Goal: Transaction & Acquisition: Purchase product/service

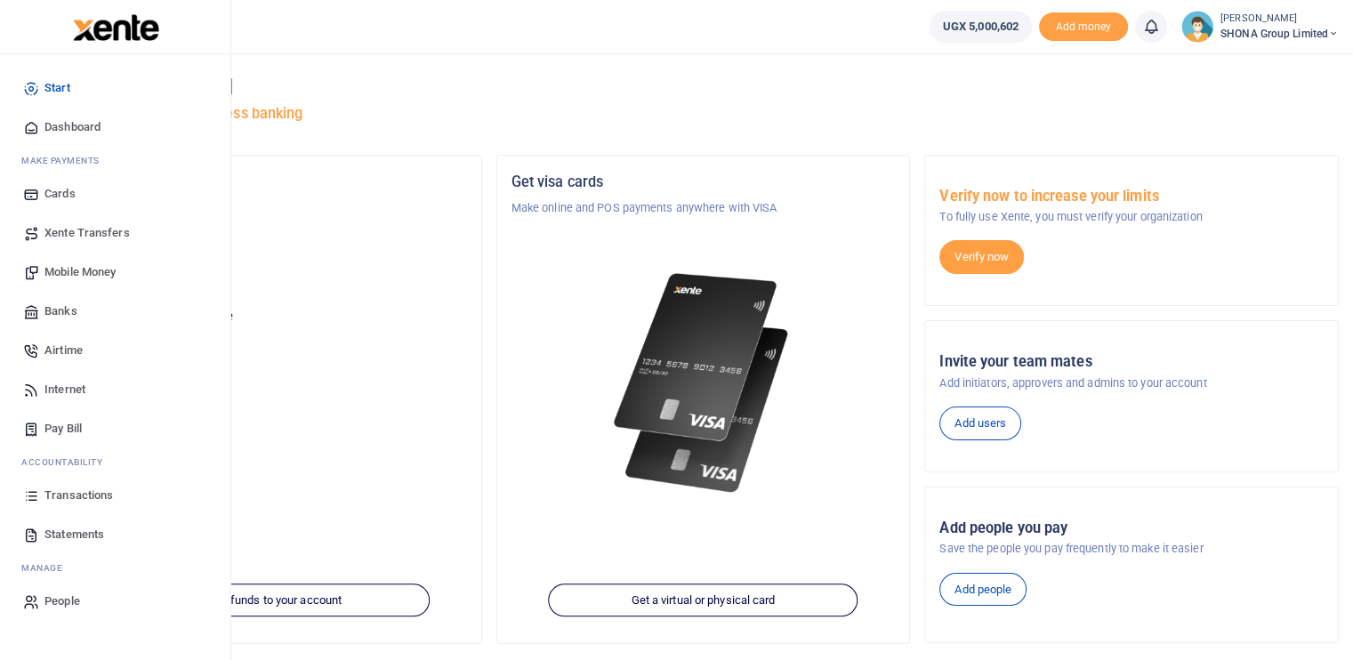
click at [71, 273] on span "Mobile Money" at bounding box center [79, 272] width 71 height 18
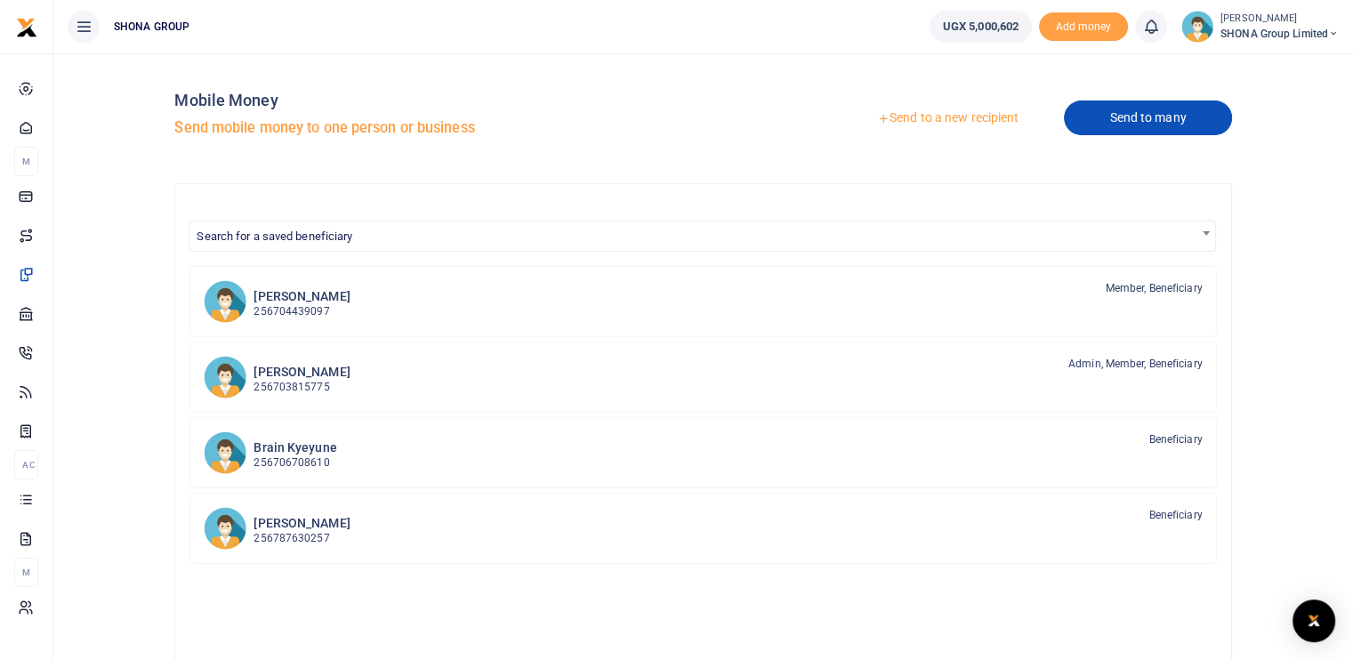
click at [1149, 119] on link "Send to many" at bounding box center [1147, 118] width 167 height 35
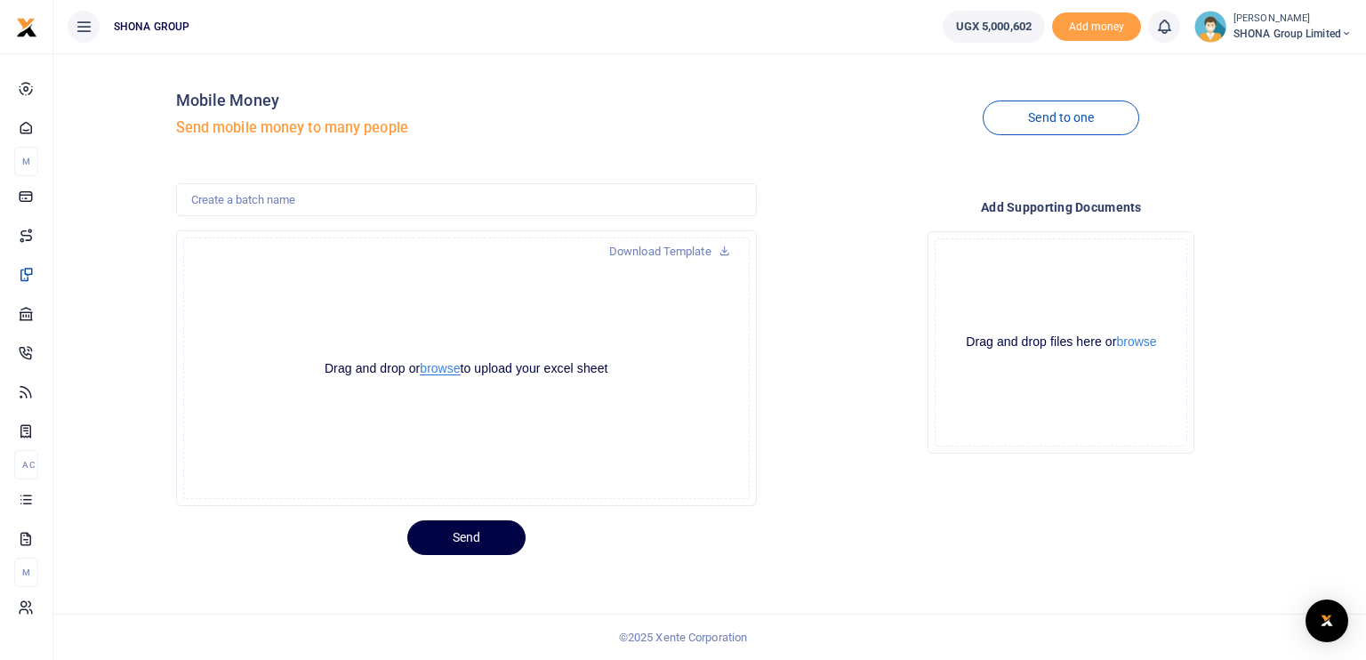
click at [443, 366] on button "browse" at bounding box center [440, 368] width 40 height 13
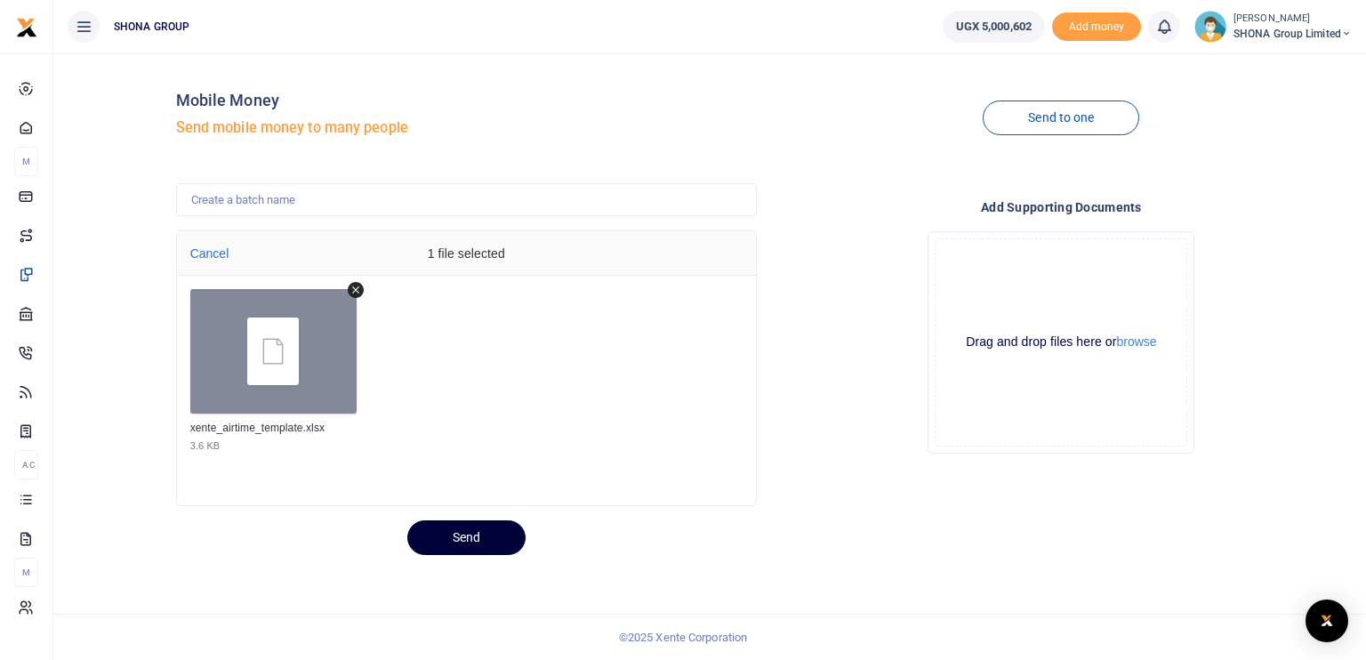
click at [455, 533] on button "Send" at bounding box center [466, 537] width 118 height 35
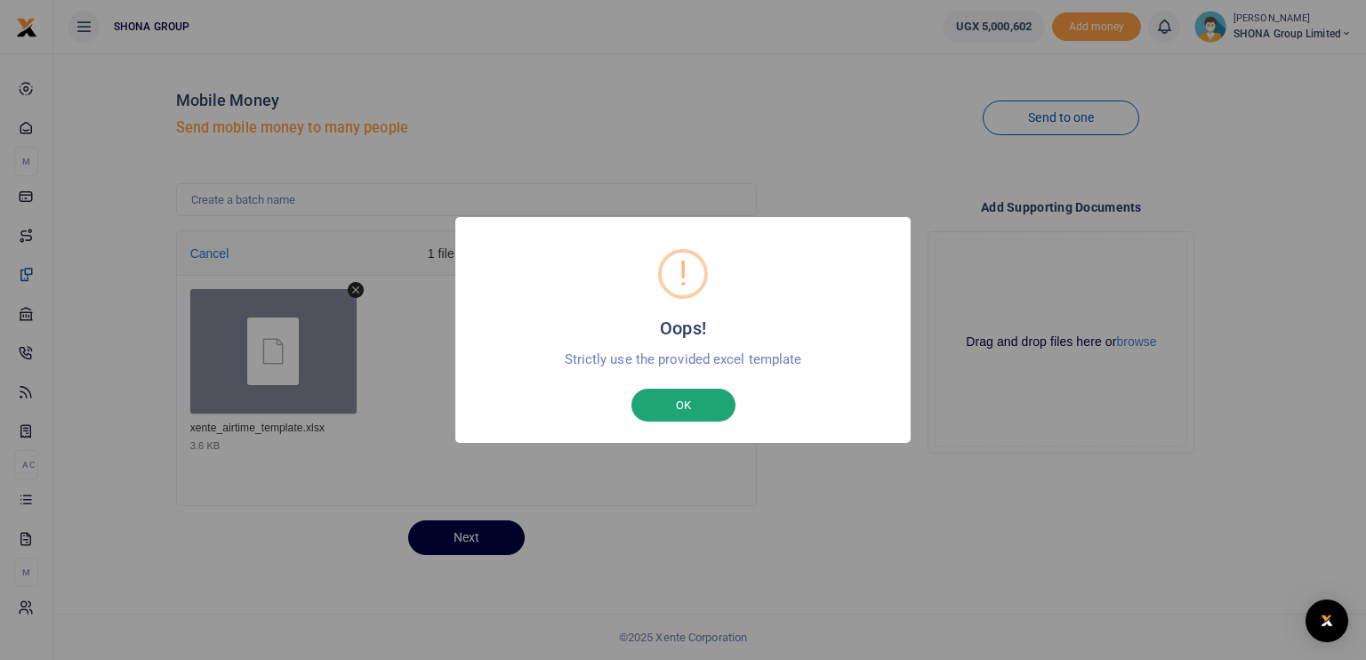
click at [697, 406] on button "OK" at bounding box center [683, 406] width 104 height 34
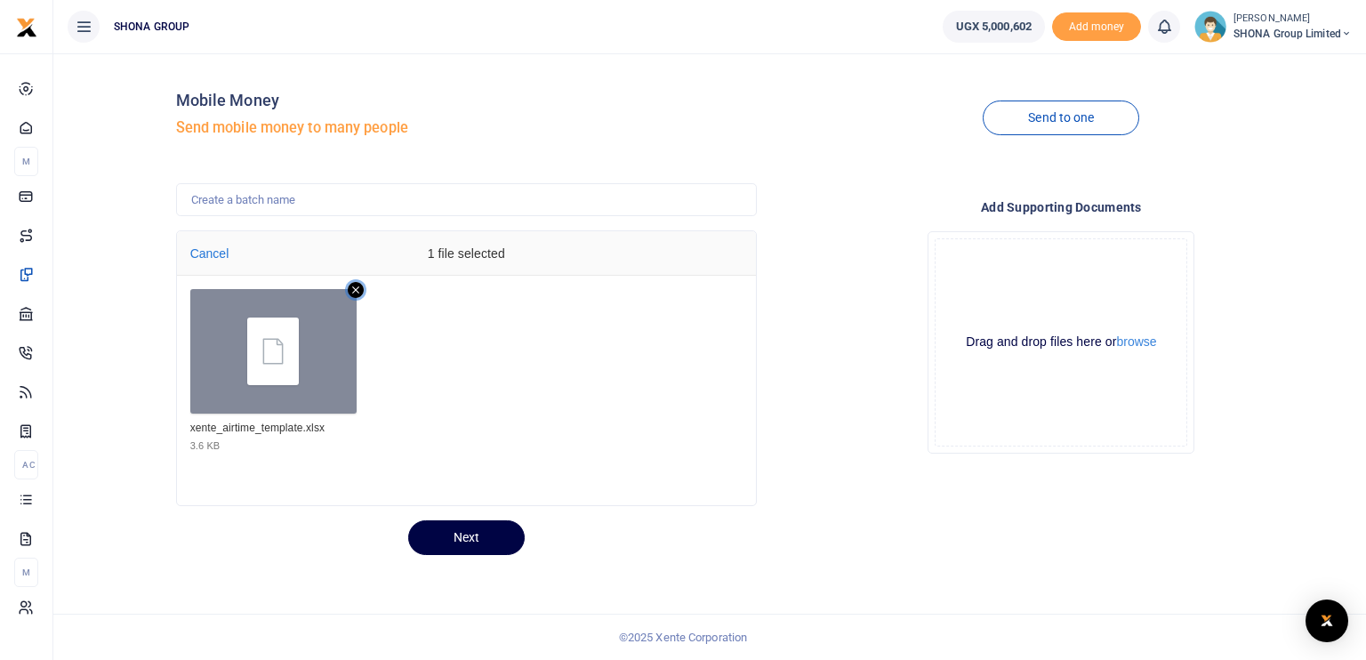
click at [353, 284] on icon "Remove file" at bounding box center [356, 290] width 16 height 16
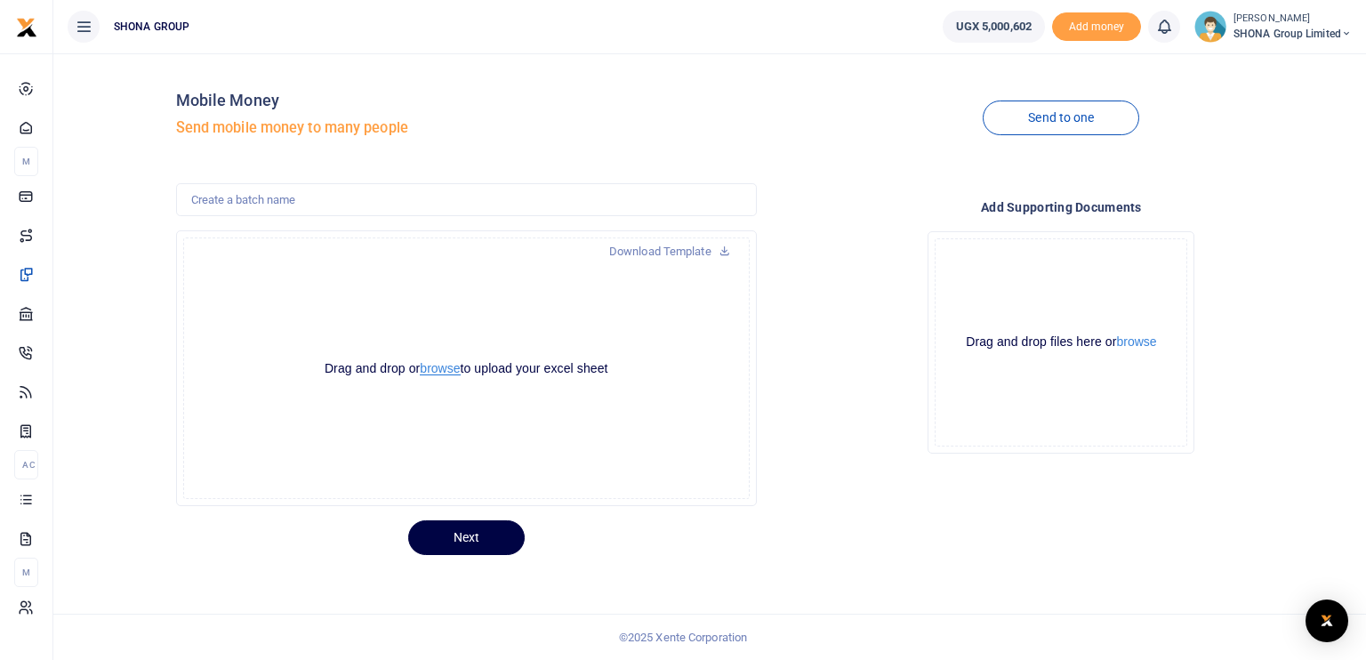
click at [436, 368] on button "browse" at bounding box center [440, 368] width 40 height 13
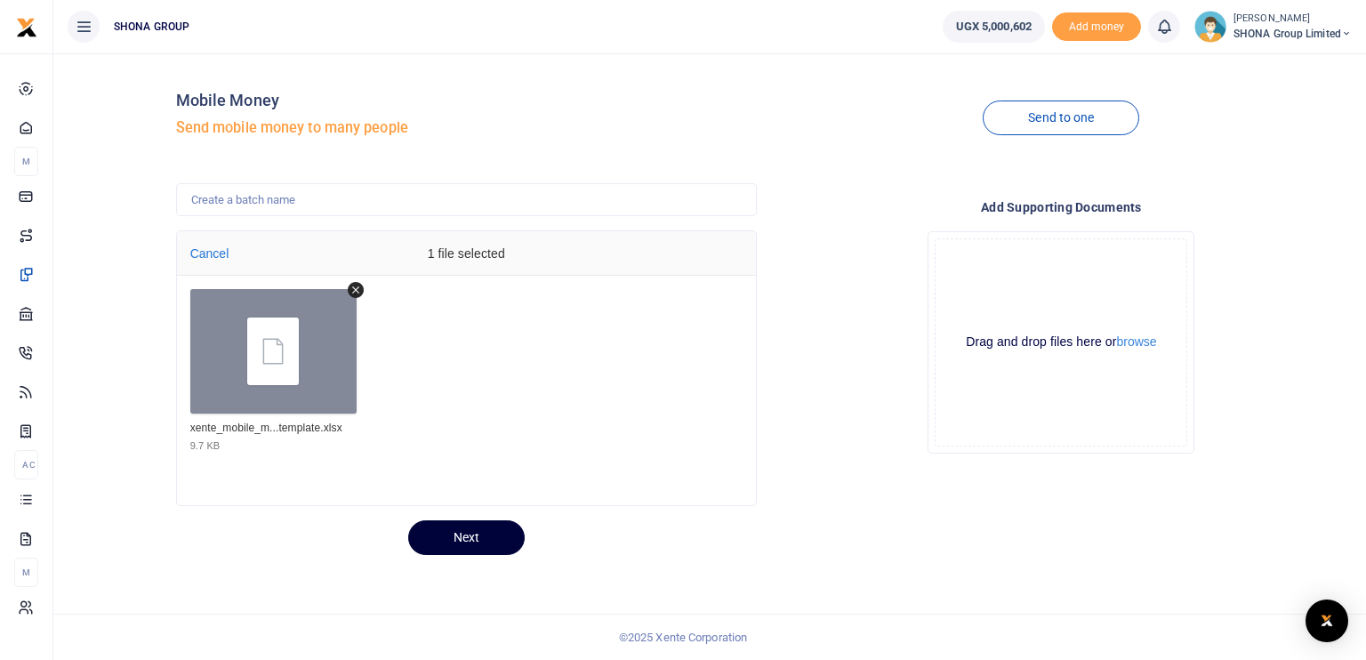
click at [466, 534] on button "Next" at bounding box center [466, 537] width 117 height 35
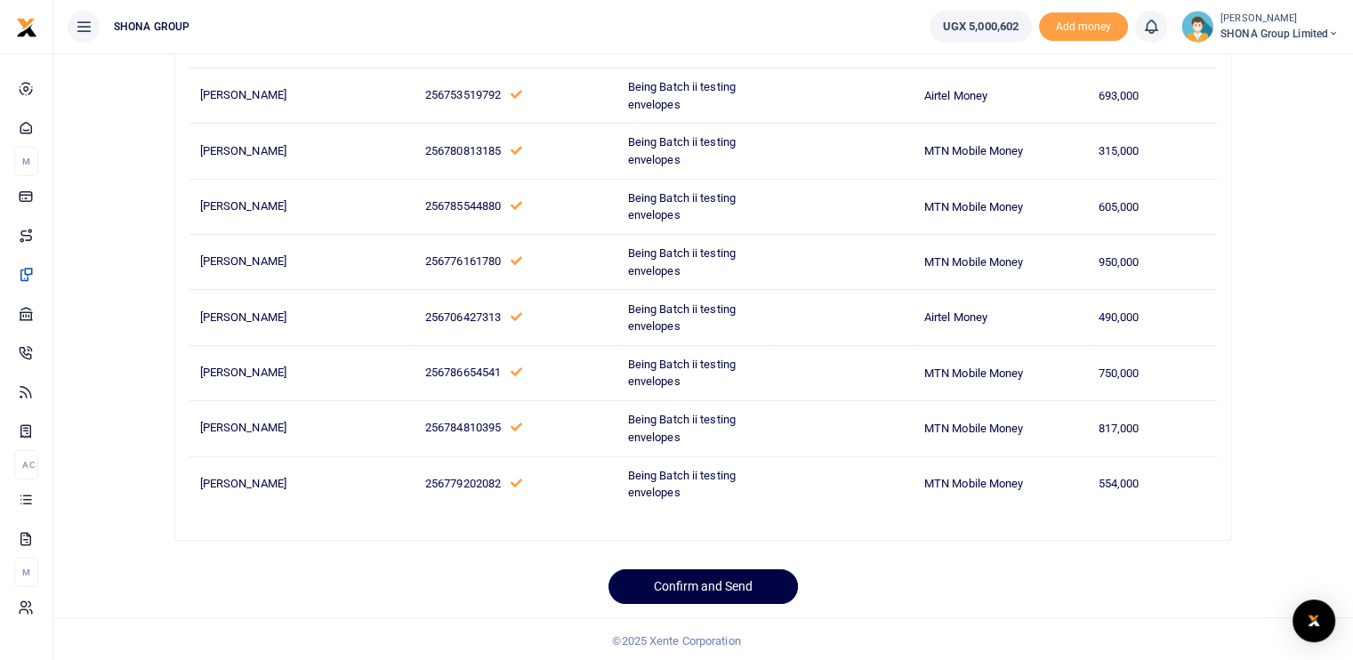
scroll to position [187, 0]
click at [706, 583] on button "Confirm and Send" at bounding box center [702, 584] width 189 height 35
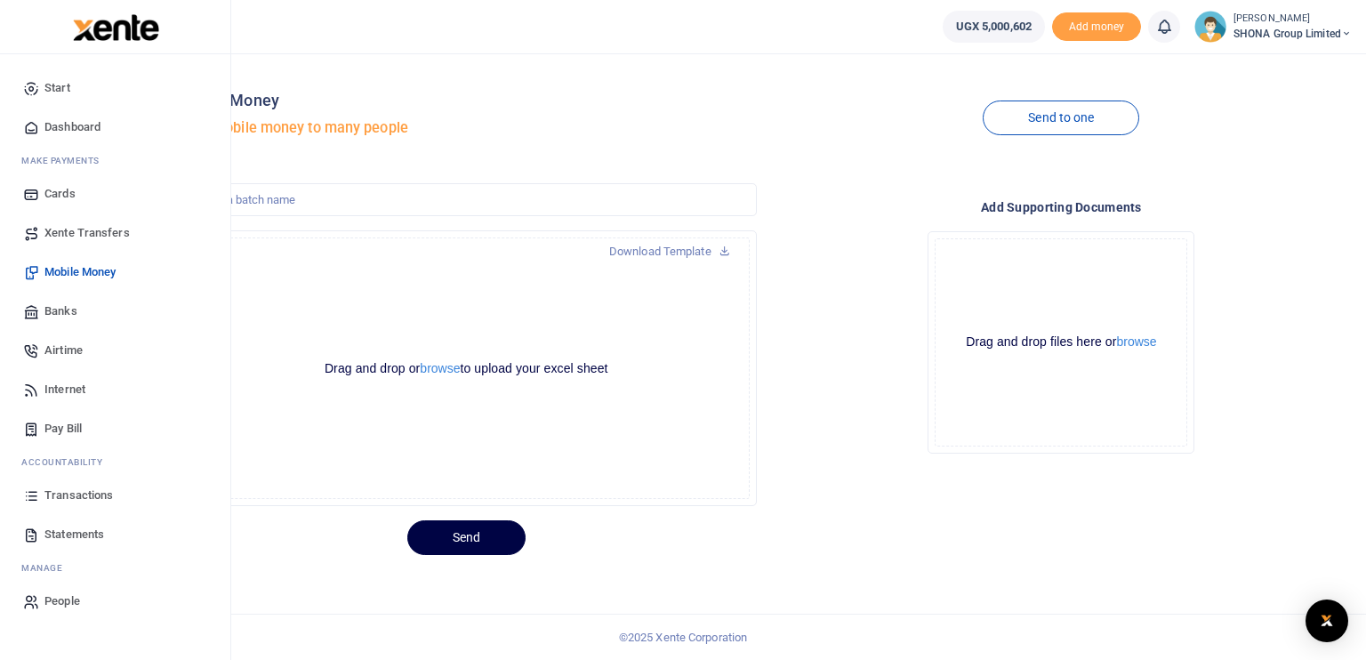
click at [68, 348] on span "Airtime" at bounding box center [63, 351] width 38 height 18
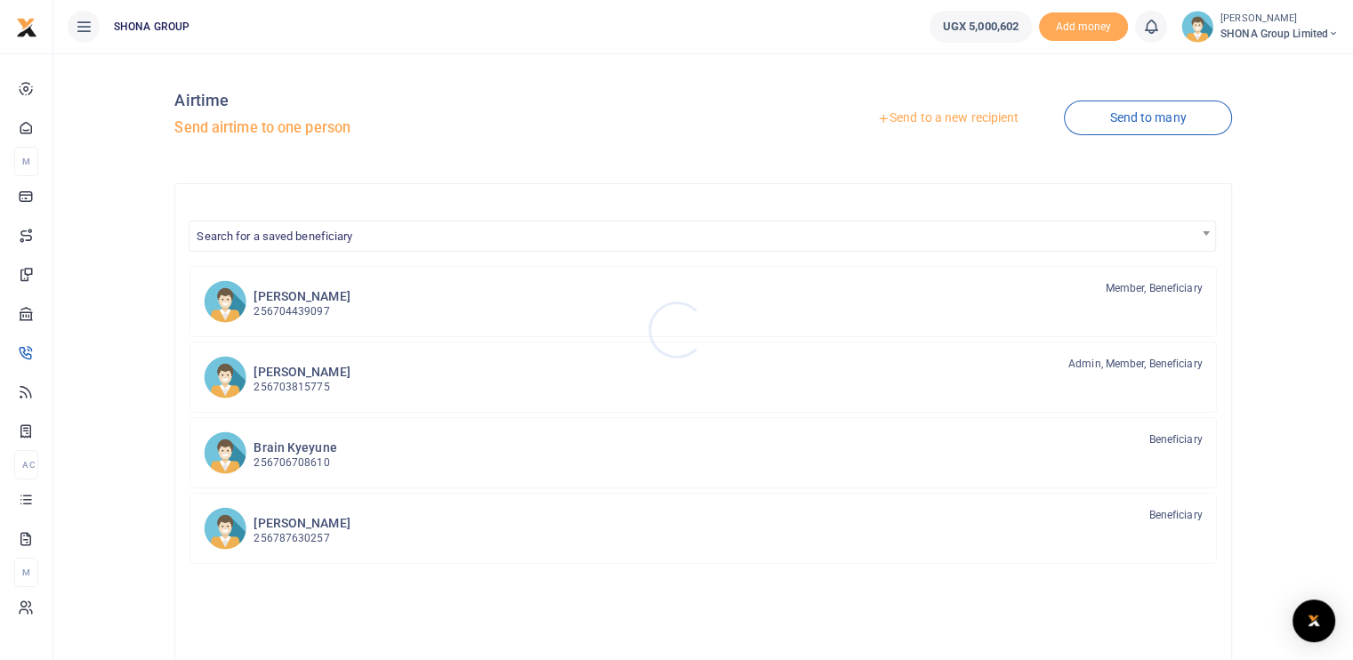
click at [1122, 117] on div at bounding box center [676, 330] width 1353 height 660
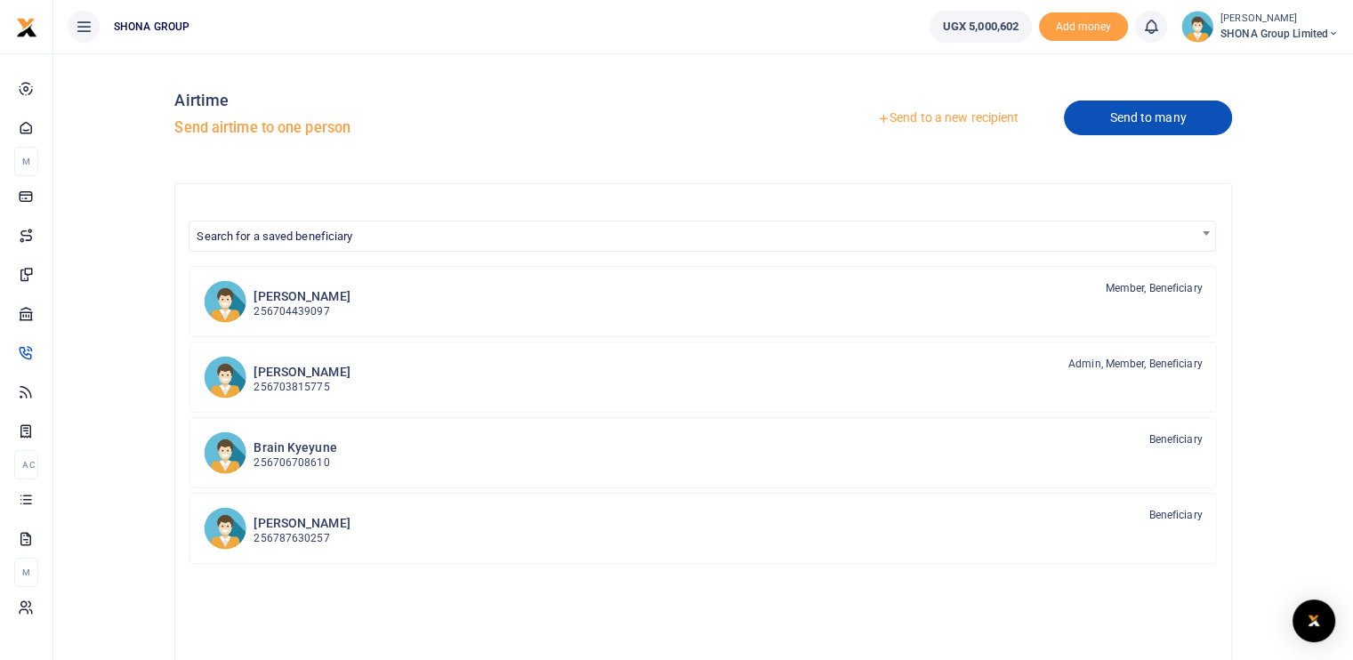
click at [1149, 120] on link "Send to many" at bounding box center [1147, 118] width 167 height 35
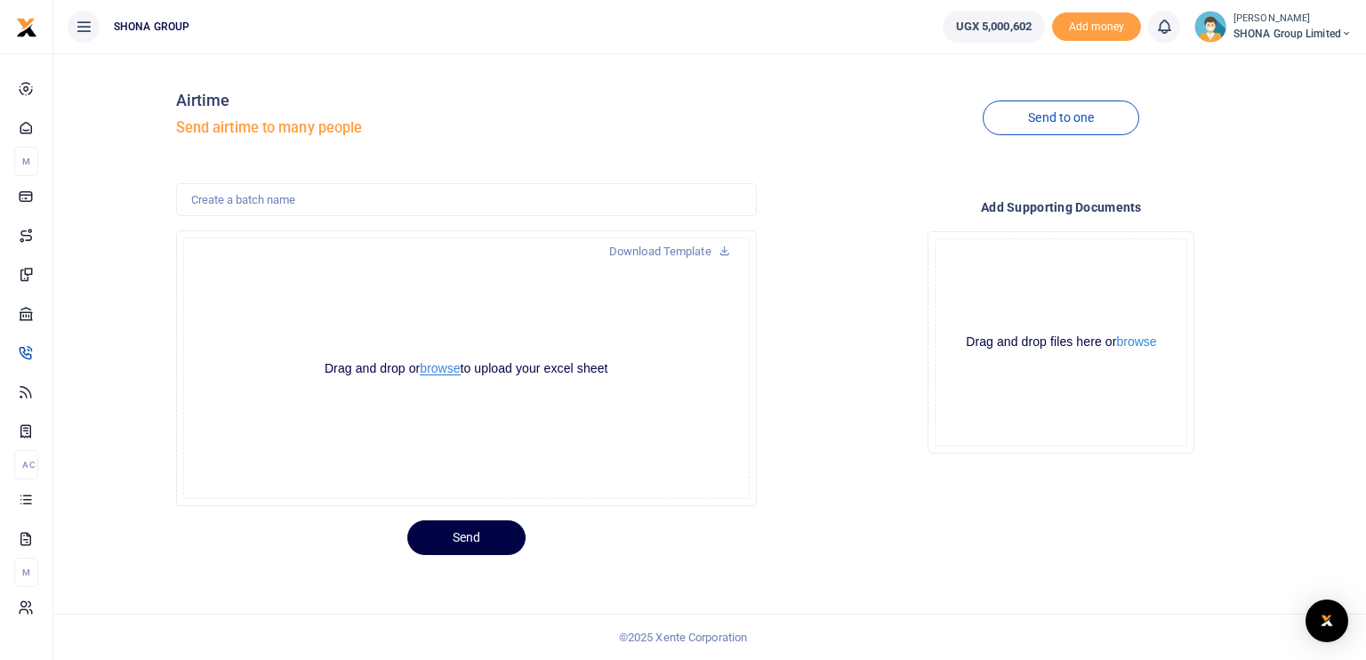
click at [449, 369] on button "browse" at bounding box center [440, 368] width 40 height 13
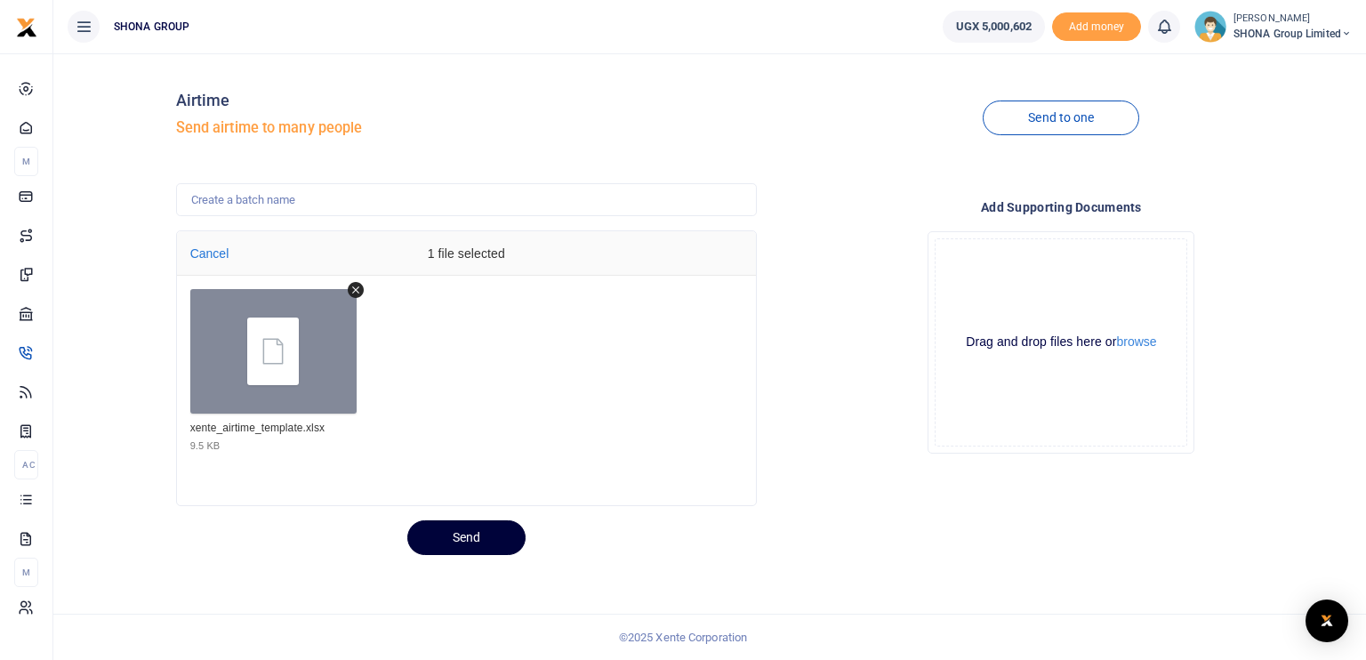
click at [461, 539] on button "Send" at bounding box center [466, 537] width 118 height 35
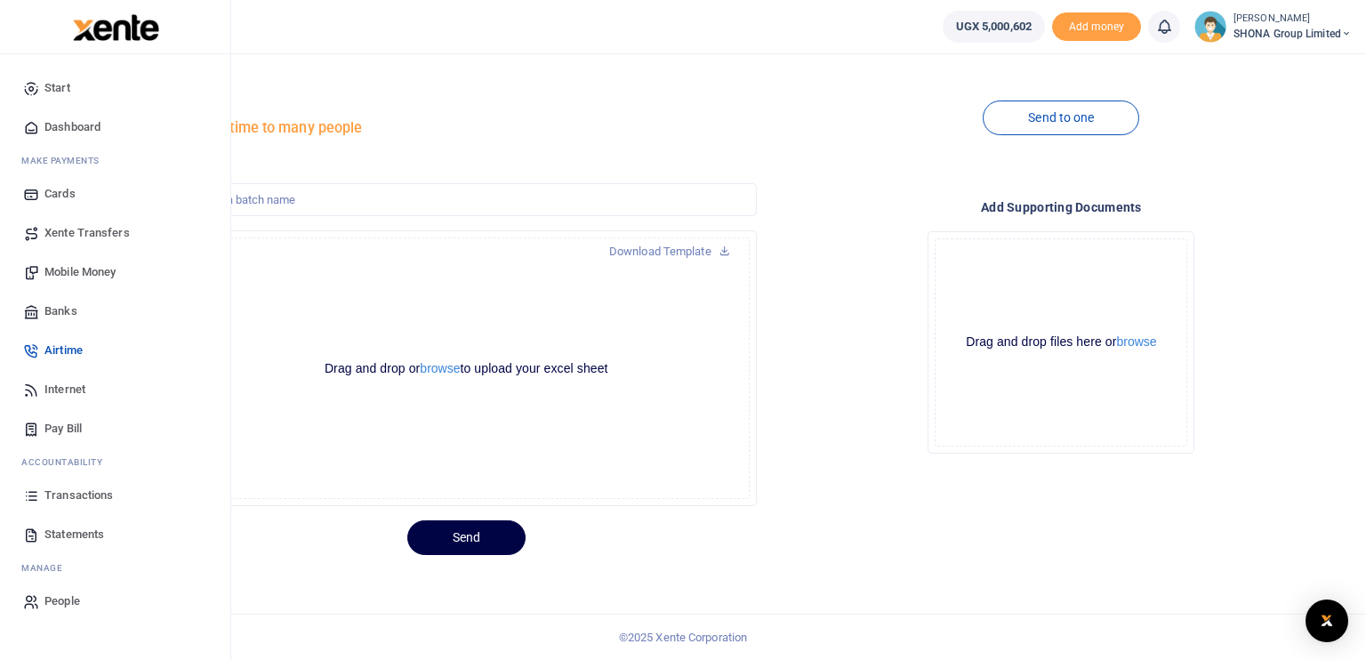
click at [46, 354] on span "Airtime" at bounding box center [63, 351] width 38 height 18
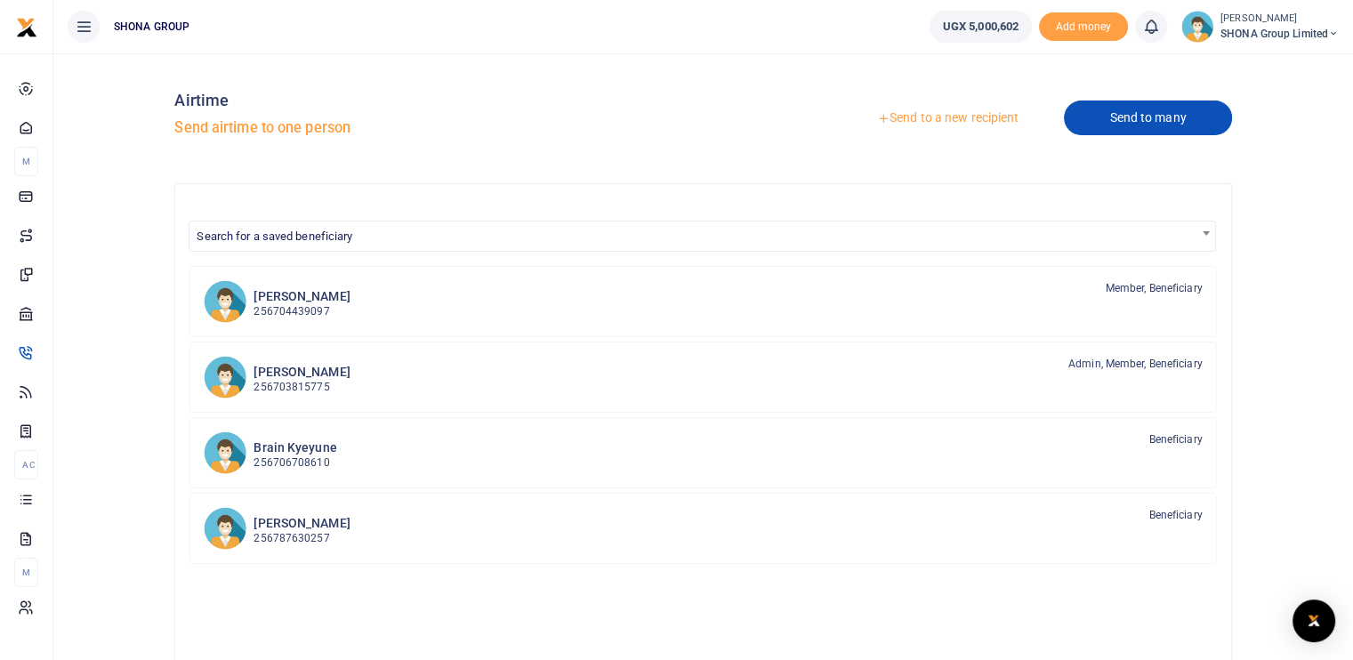
click at [1109, 119] on link "Send to many" at bounding box center [1147, 118] width 167 height 35
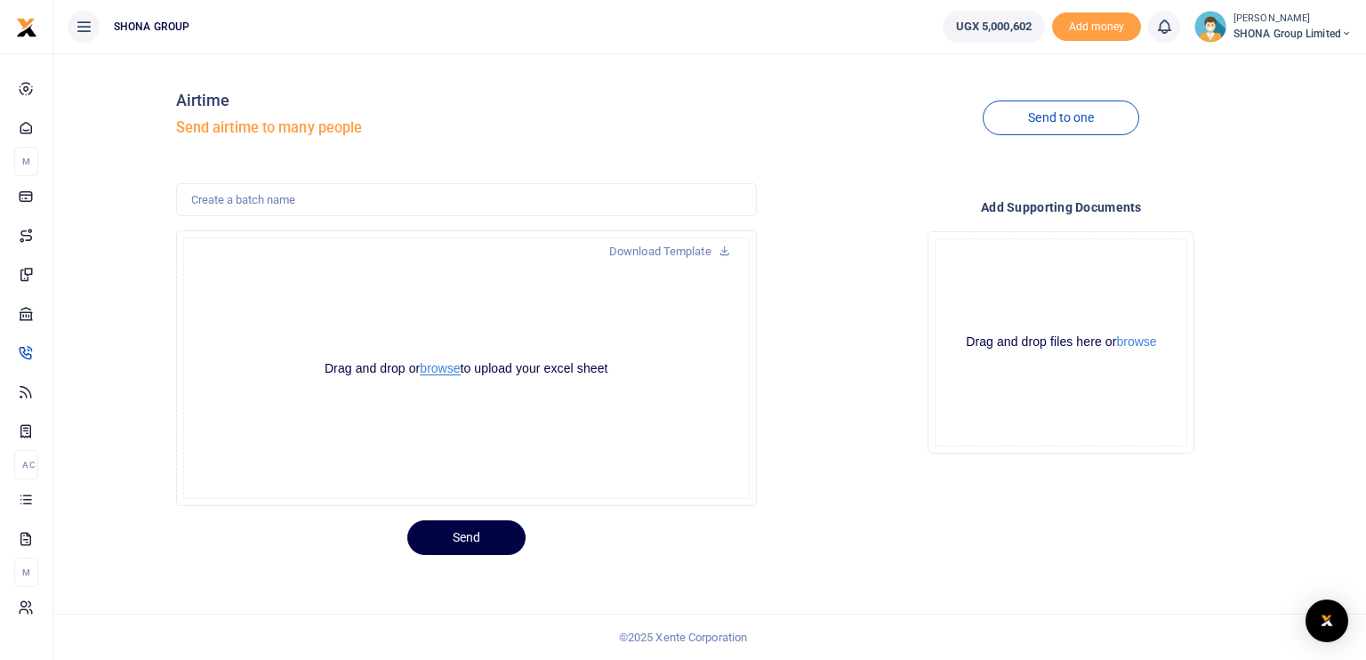
click at [425, 362] on button "browse" at bounding box center [440, 368] width 40 height 13
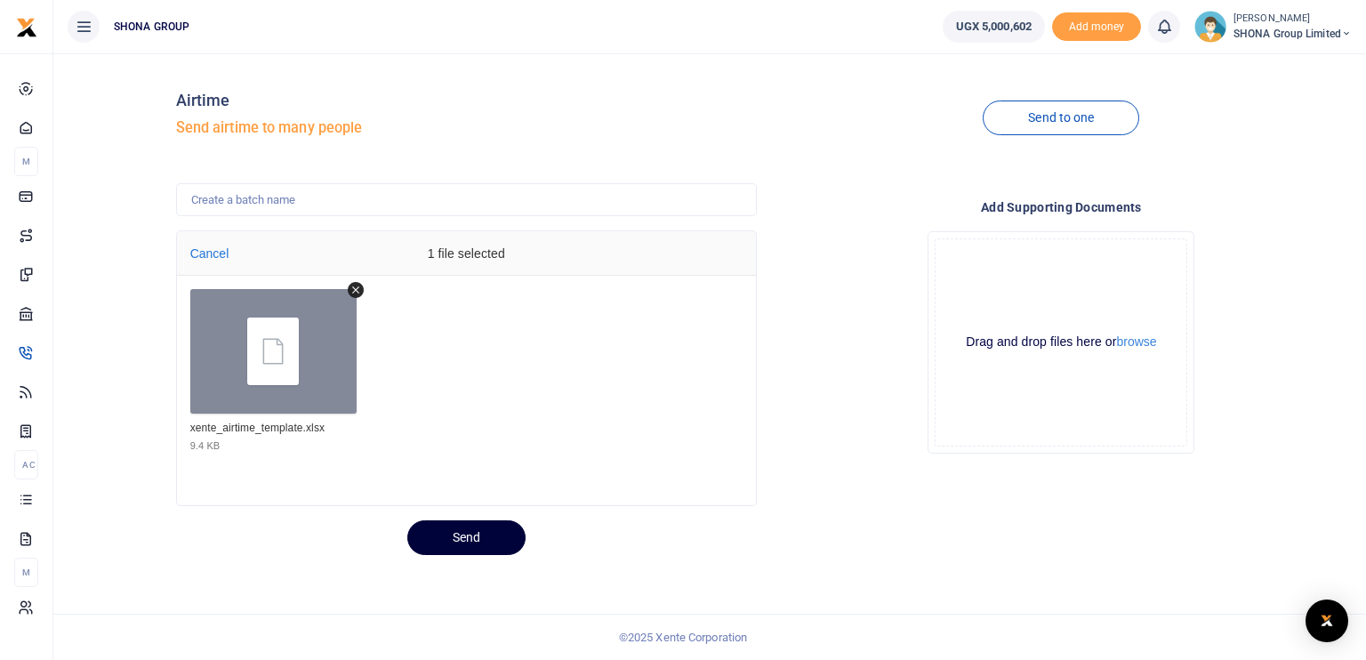
click at [487, 540] on button "Send" at bounding box center [466, 537] width 118 height 35
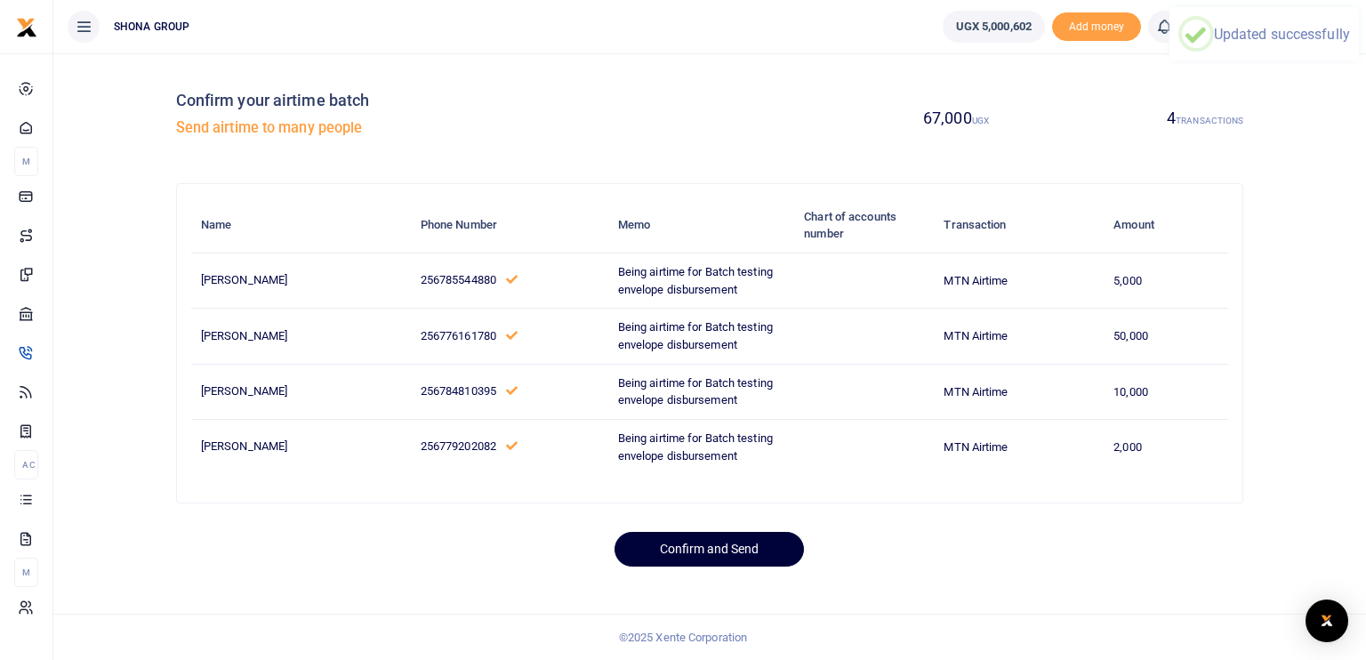
click at [716, 543] on button "Confirm and Send" at bounding box center [709, 549] width 189 height 35
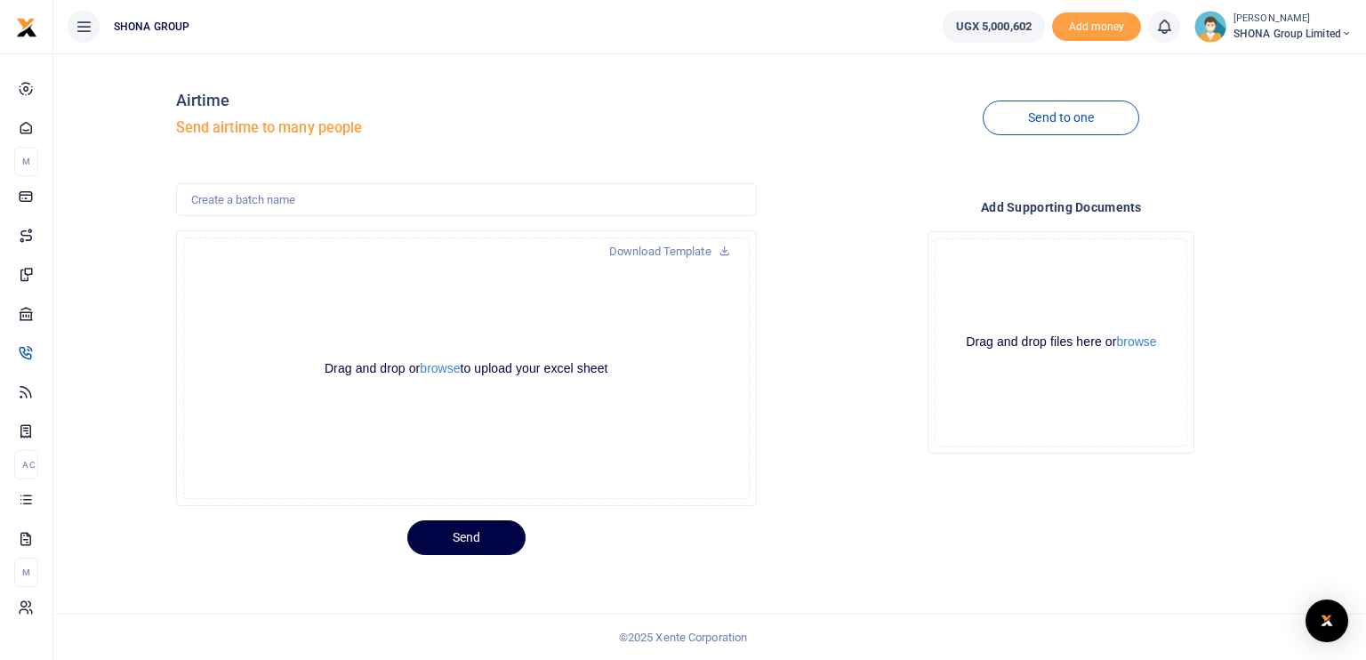
click at [1163, 438] on div "Drag and drop files here or browse Powered by Uppy" at bounding box center [1061, 342] width 253 height 208
